Goal: Task Accomplishment & Management: Manage account settings

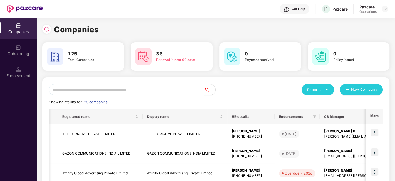
click at [385, 11] on img at bounding box center [385, 9] width 4 height 4
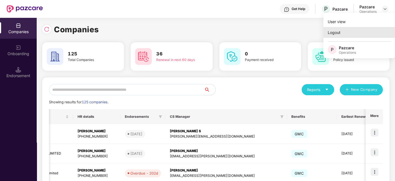
click at [334, 33] on div "Logout" at bounding box center [359, 32] width 72 height 11
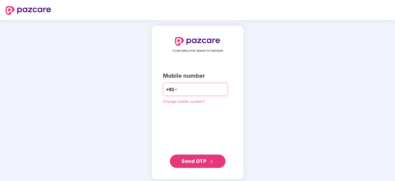
type input "**********"
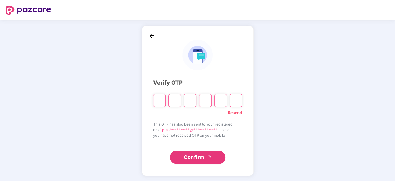
paste input "*"
type input "*"
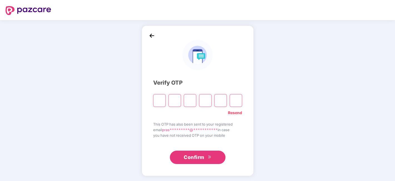
type input "*"
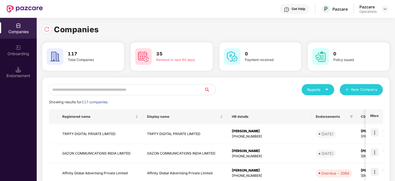
click at [145, 91] on input "text" at bounding box center [126, 89] width 155 height 11
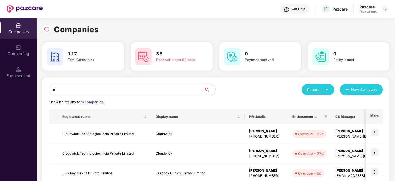
type input "*"
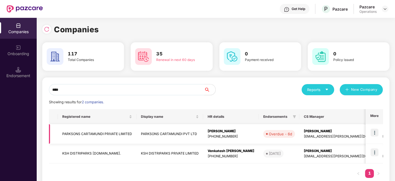
type input "****"
click at [373, 130] on img at bounding box center [374, 132] width 8 height 8
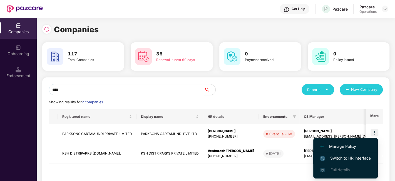
click at [341, 158] on span "Switch to HR interface" at bounding box center [345, 158] width 51 height 6
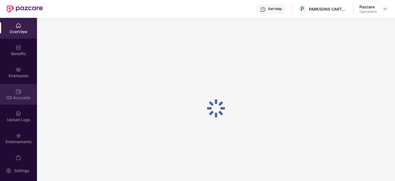
scroll to position [11, 0]
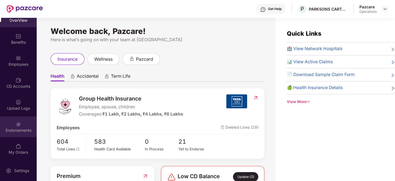
click at [16, 124] on img at bounding box center [19, 124] width 6 height 6
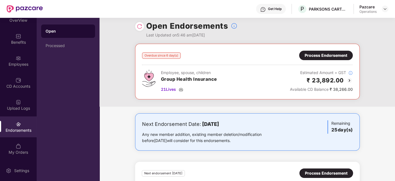
scroll to position [0, 0]
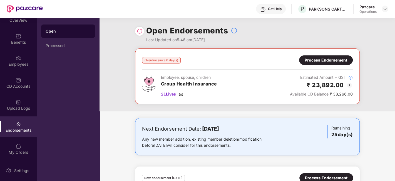
click at [323, 58] on div "Process Endorsement" at bounding box center [326, 60] width 43 height 6
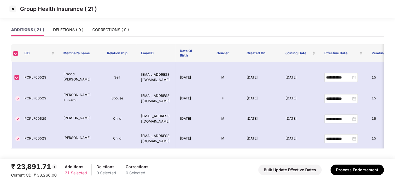
scroll to position [436, 0]
click at [12, 8] on img at bounding box center [12, 8] width 9 height 9
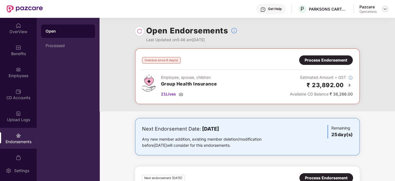
click at [386, 7] on img at bounding box center [385, 9] width 4 height 4
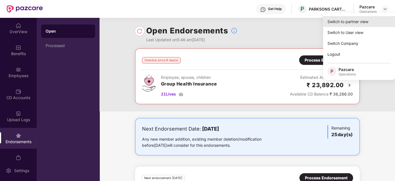
click at [338, 21] on div "Switch to partner view" at bounding box center [359, 21] width 72 height 11
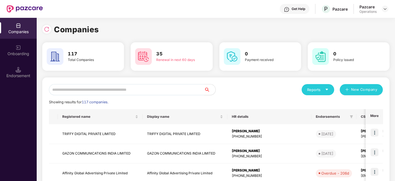
click at [170, 93] on input "text" at bounding box center [126, 89] width 155 height 11
paste input "**********"
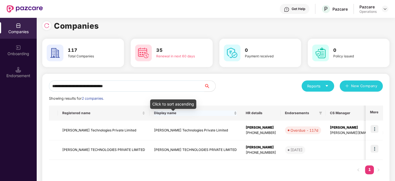
scroll to position [4, 0]
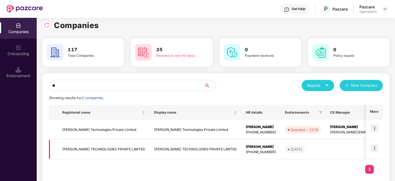
type input "*"
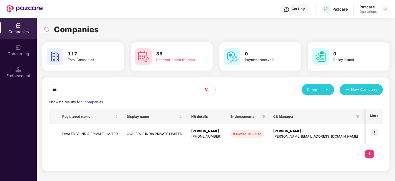
scroll to position [0, 0]
click at [111, 86] on input "***" at bounding box center [126, 89] width 155 height 11
type input "*"
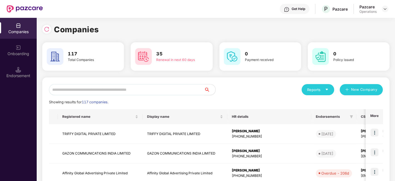
click at [113, 91] on input "text" at bounding box center [126, 89] width 155 height 11
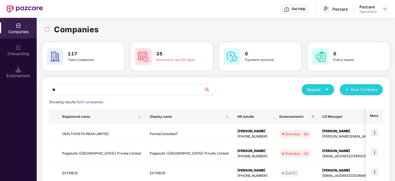
type input "*"
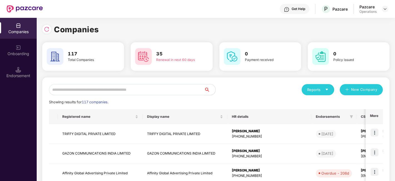
type input "*"
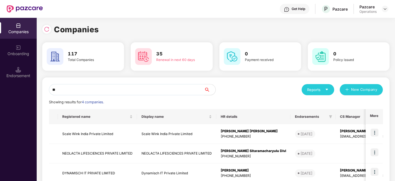
type input "*"
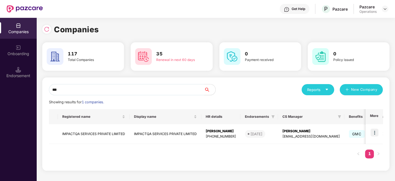
type input "***"
